Goal: Transaction & Acquisition: Register for event/course

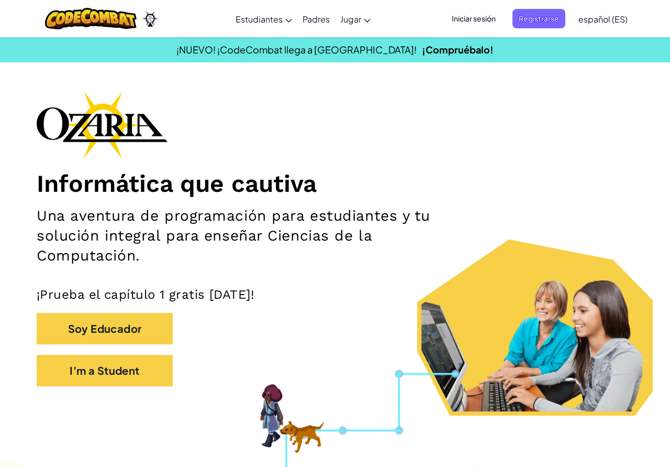
click at [468, 26] on span "Iniciar sesión" at bounding box center [474, 18] width 57 height 19
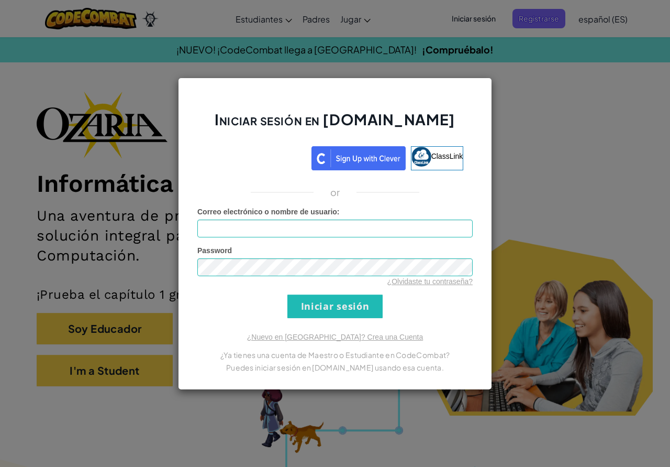
click at [151, 123] on div "Iniciar sesión en [DOMAIN_NAME] ClassLink or Error desconocido. Correo electrón…" at bounding box center [335, 233] width 670 height 467
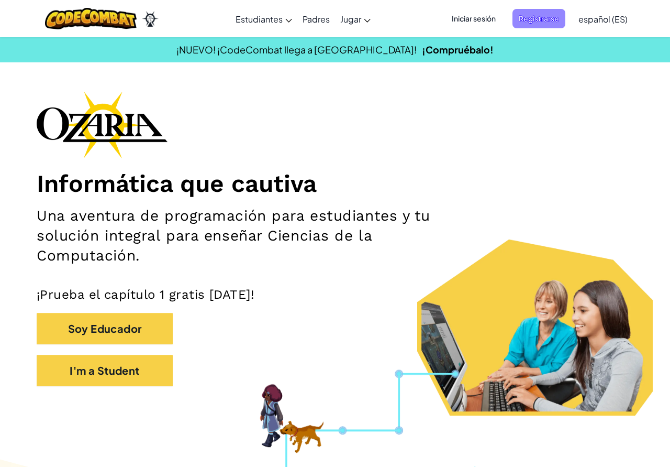
click at [531, 21] on span "Registrarse" at bounding box center [539, 18] width 53 height 19
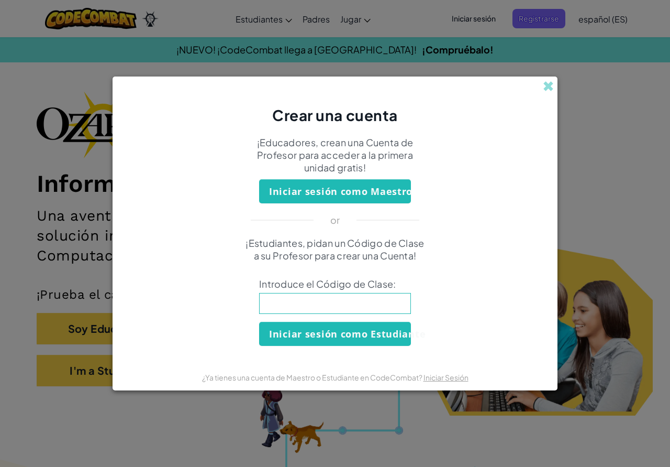
drag, startPoint x: 308, startPoint y: 294, endPoint x: 307, endPoint y: 301, distance: 6.9
click at [308, 295] on input at bounding box center [335, 303] width 152 height 21
paste input "LegShareCar"
type input "LegShareCar"
click button "Iniciar sesión como Estudiante" at bounding box center [335, 334] width 152 height 24
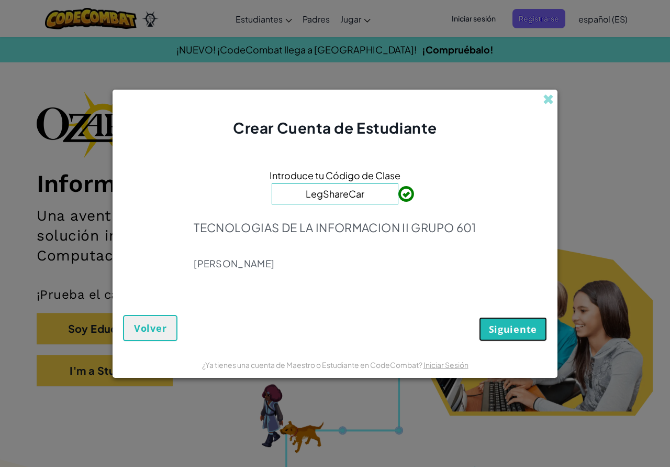
click at [491, 327] on span "Siguiente" at bounding box center [513, 329] width 48 height 13
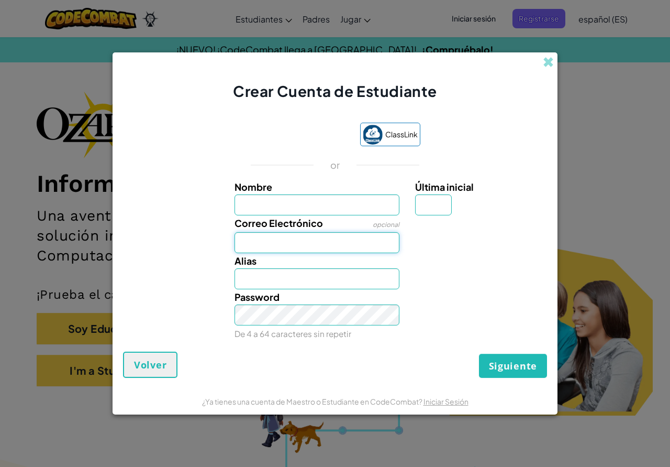
click at [337, 250] on input "Correo Electrónico" at bounding box center [318, 242] width 166 height 21
type input ".COM"
